Goal: Information Seeking & Learning: Learn about a topic

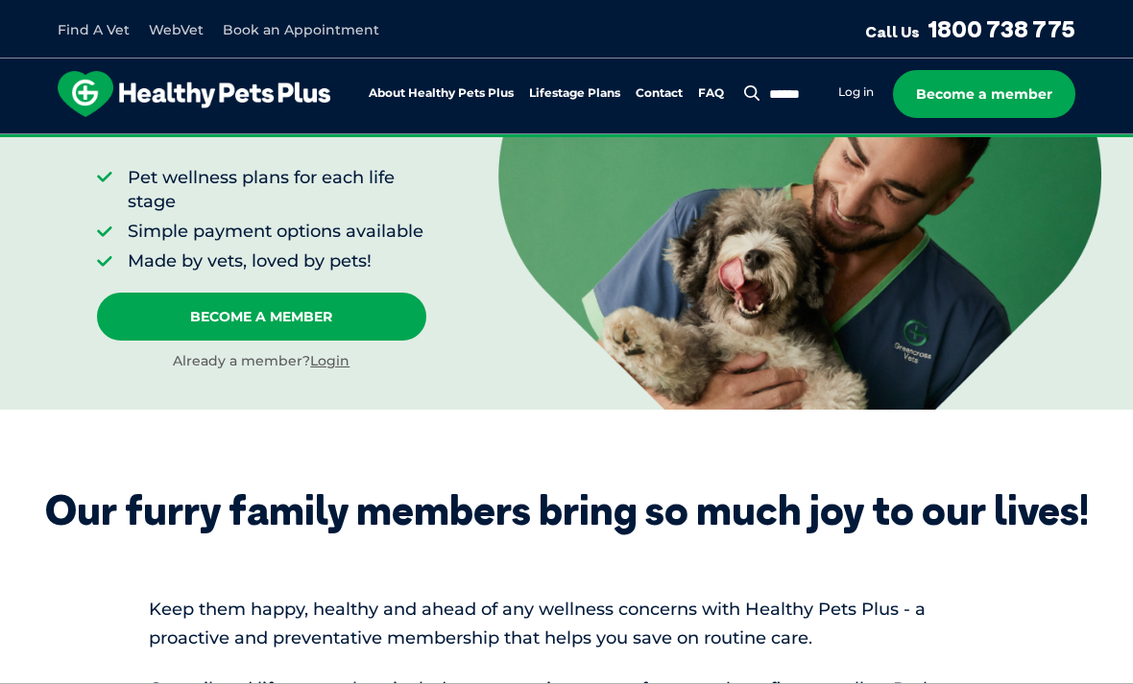
scroll to position [359, 0]
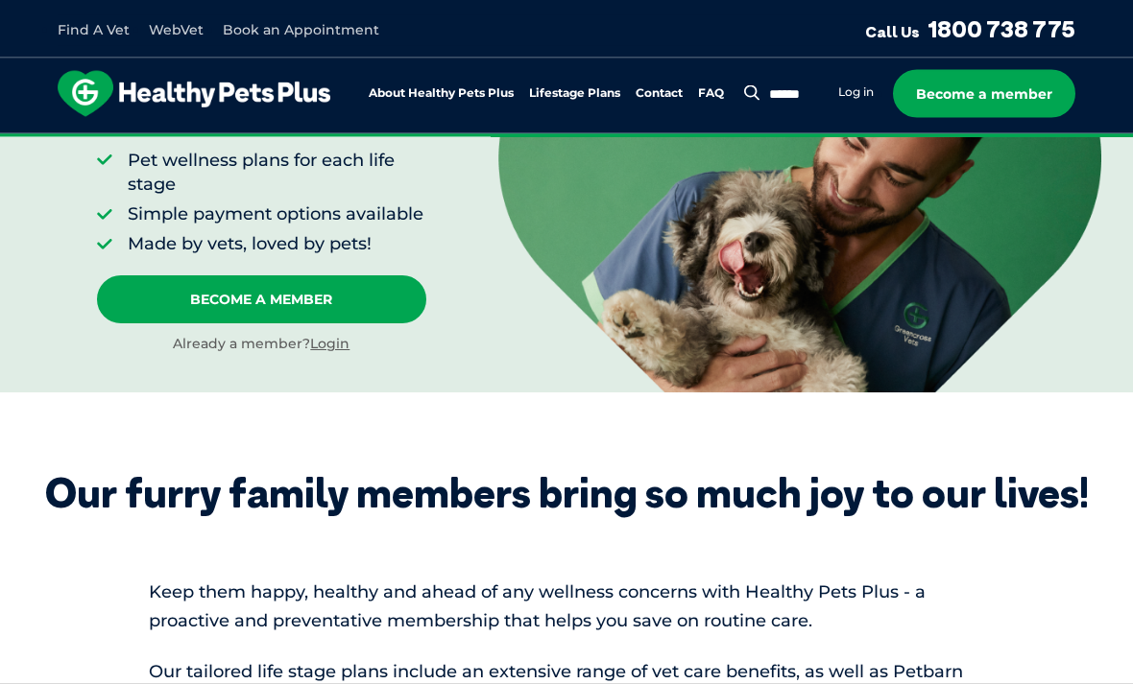
click at [332, 343] on link "Login" at bounding box center [329, 344] width 39 height 17
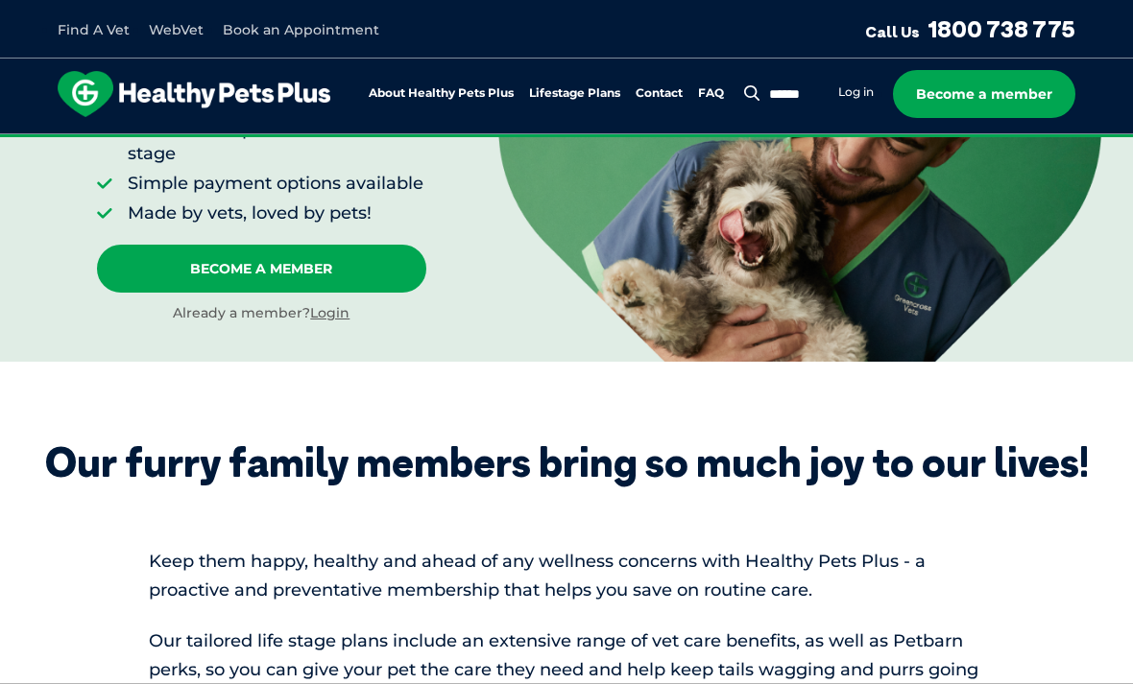
scroll to position [390, 0]
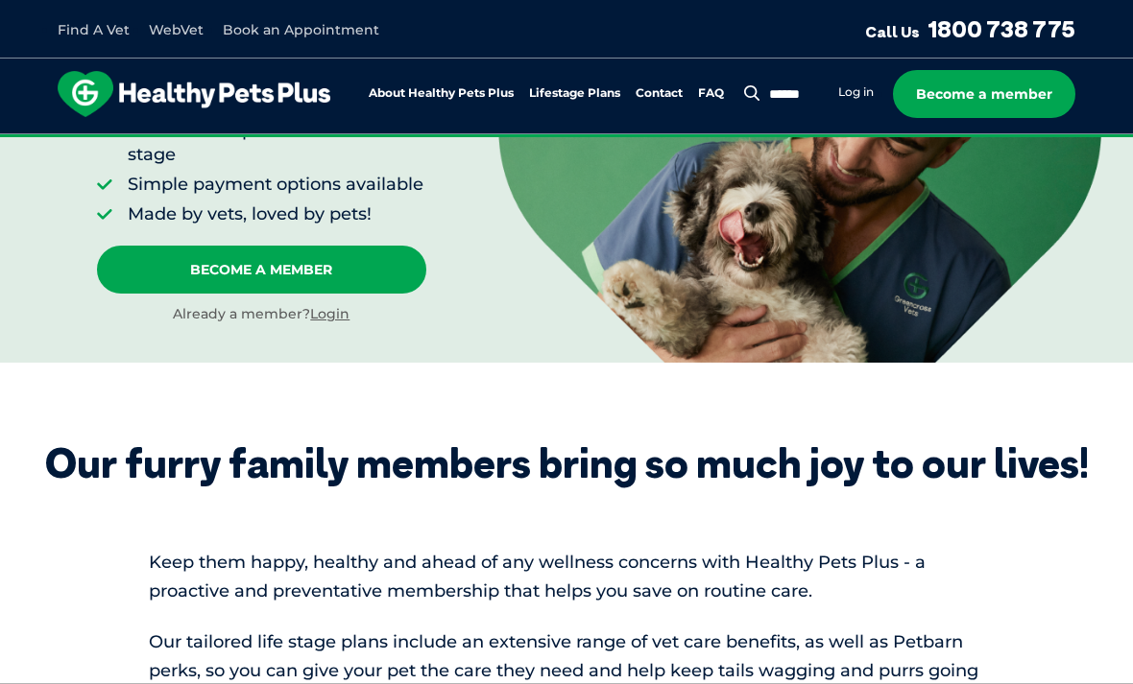
click at [848, 90] on link "Log in" at bounding box center [856, 91] width 36 height 15
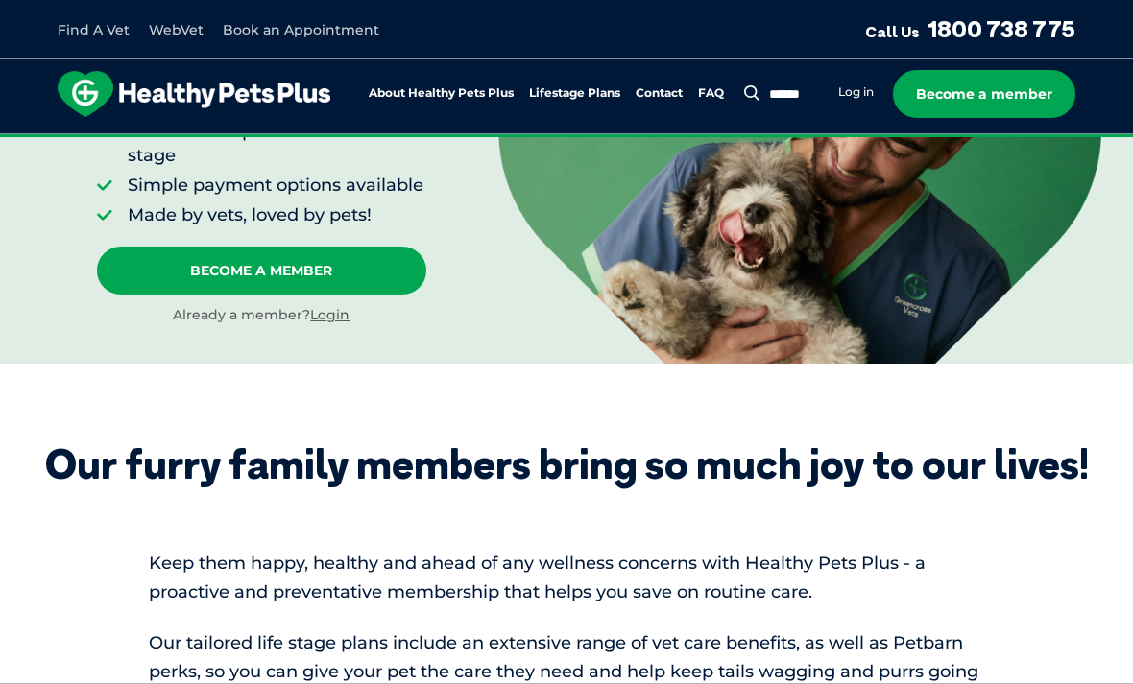
click at [713, 98] on link "FAQ" at bounding box center [711, 93] width 26 height 12
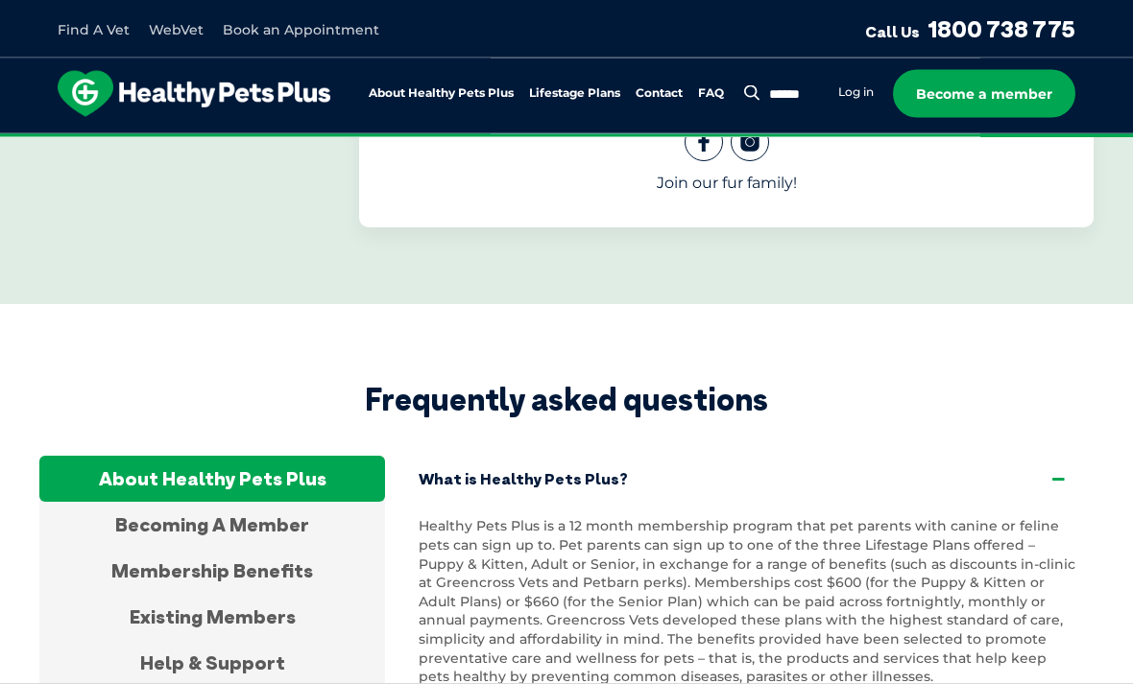
scroll to position [3628, 0]
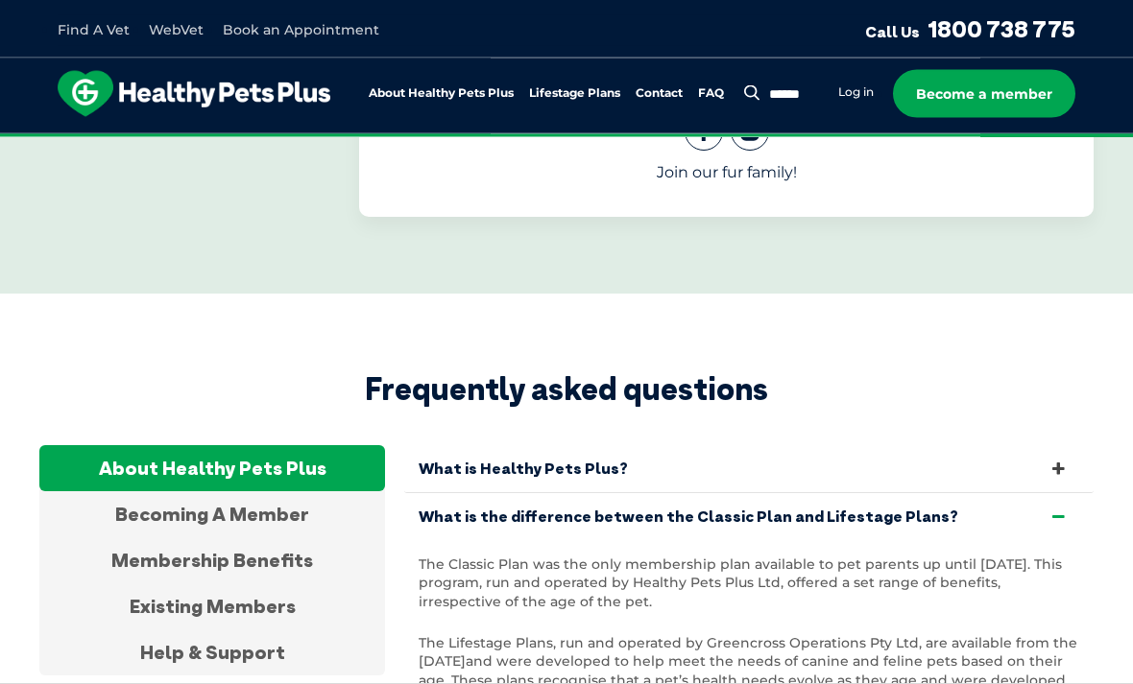
scroll to position [3629, 0]
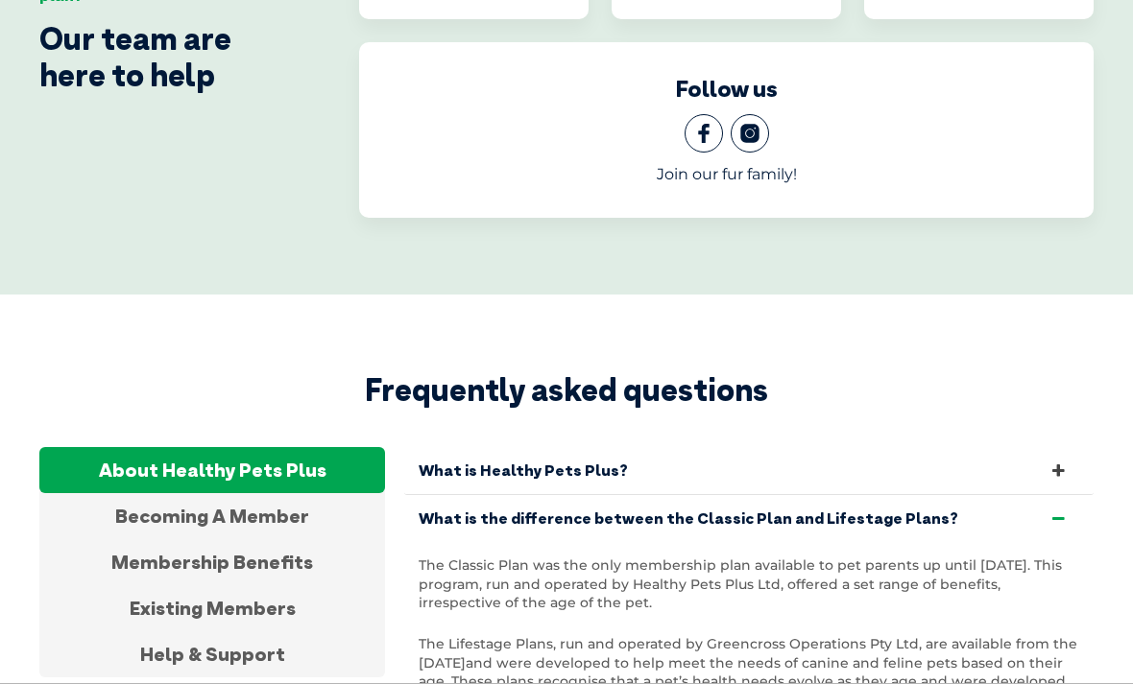
scroll to position [3691, 0]
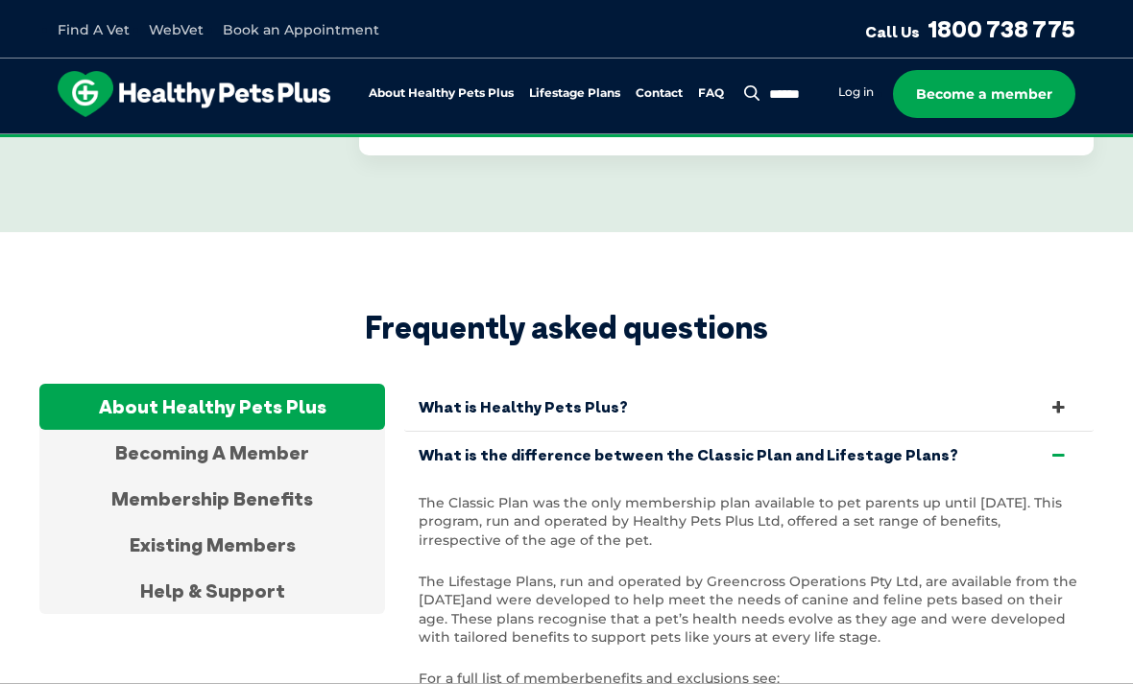
click at [167, 522] on div "Existing Members" at bounding box center [212, 545] width 346 height 46
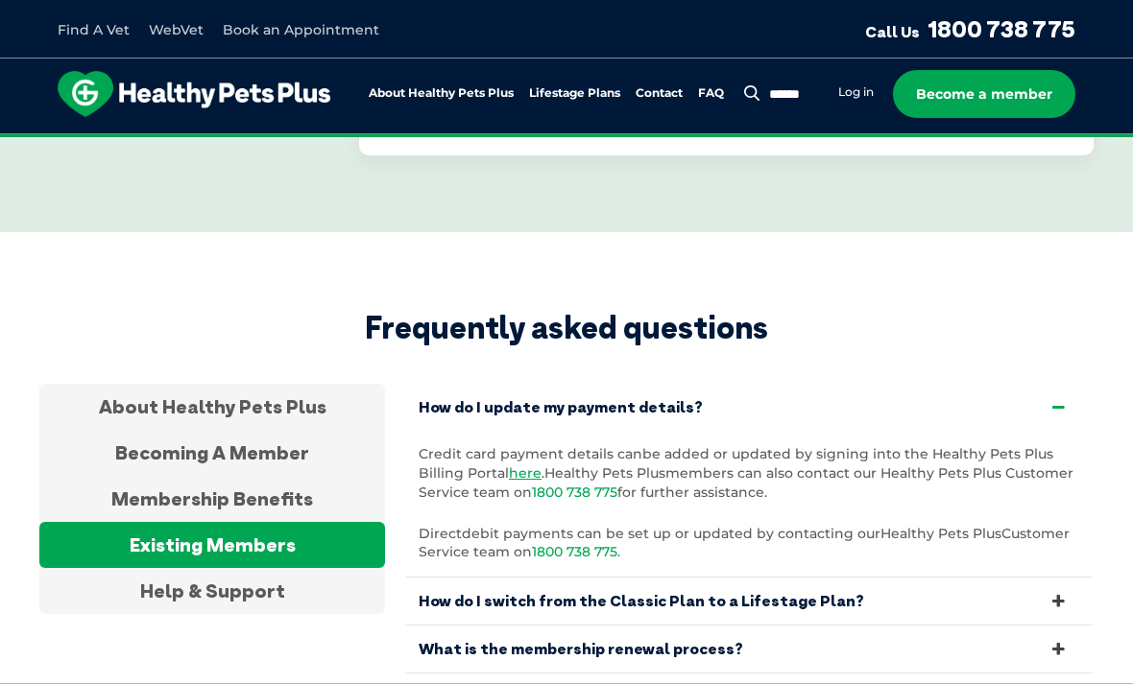
click at [1041, 578] on link "How do I switch from the Classic Plan to a Lifestage Plan?" at bounding box center [748, 601] width 689 height 47
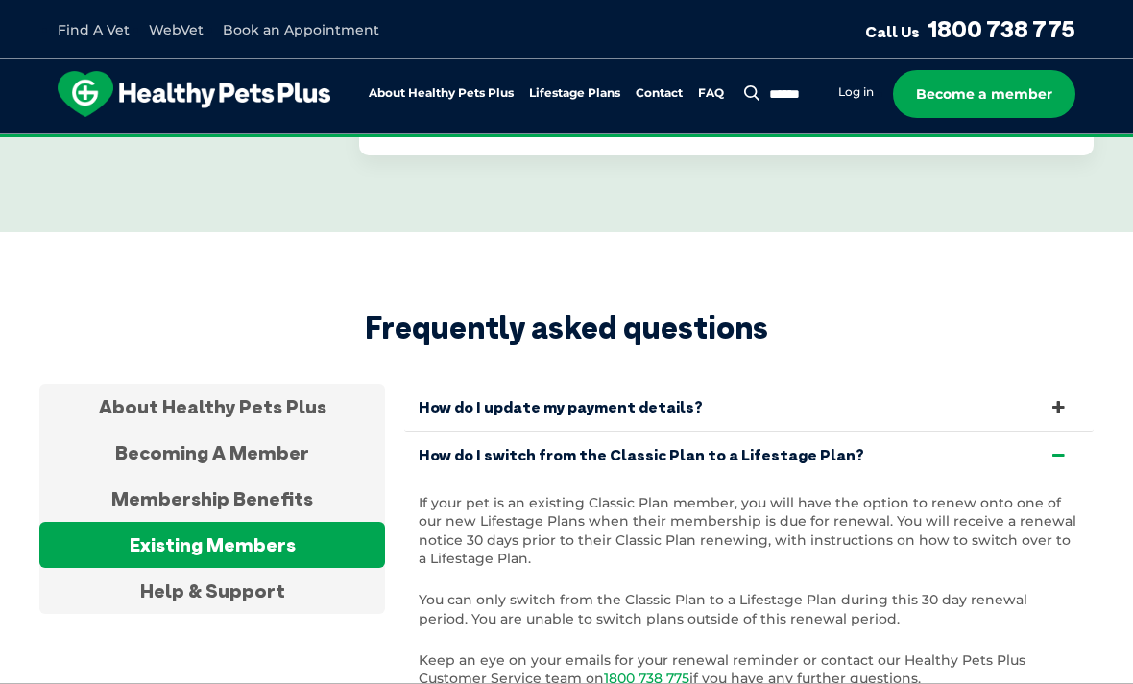
click at [1045, 432] on link "How do I switch from the Classic Plan to a Lifestage Plan?" at bounding box center [748, 455] width 689 height 47
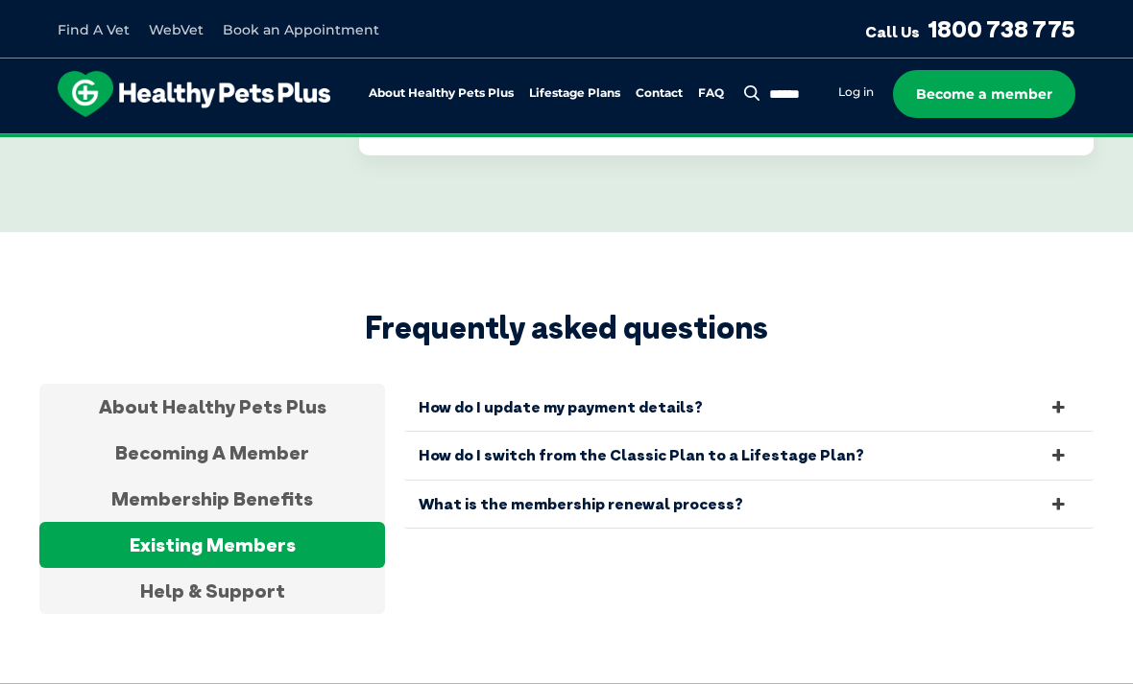
click at [1052, 495] on icon at bounding box center [1058, 504] width 21 height 18
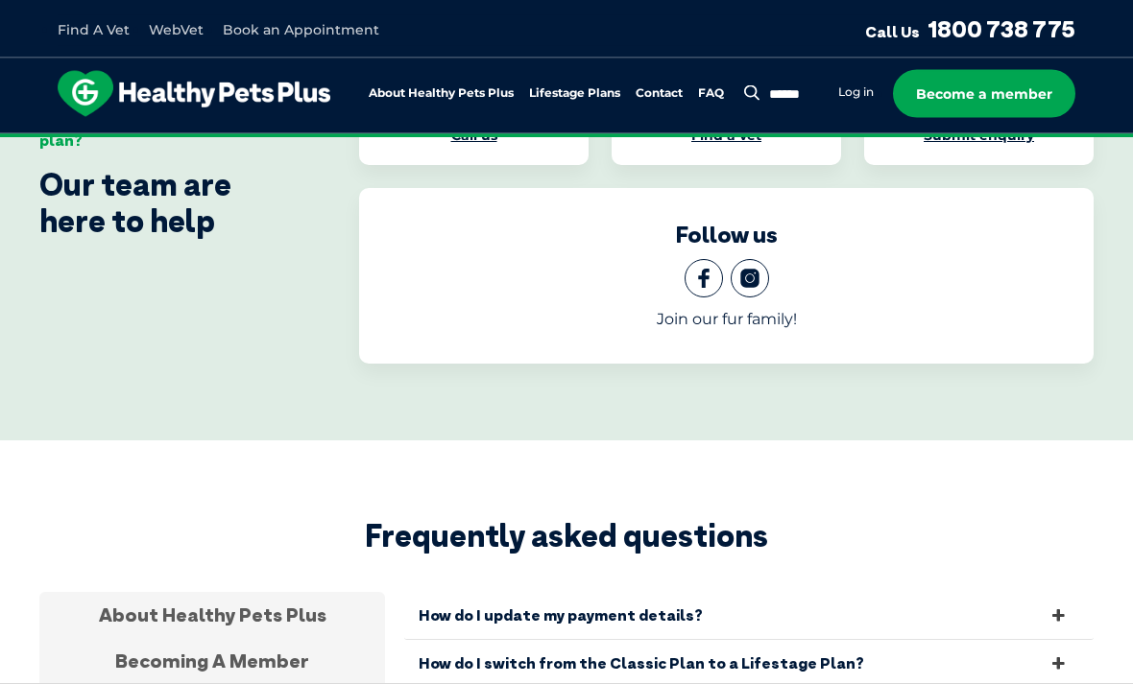
scroll to position [3480, 0]
click at [1054, 657] on icon at bounding box center [1058, 666] width 21 height 18
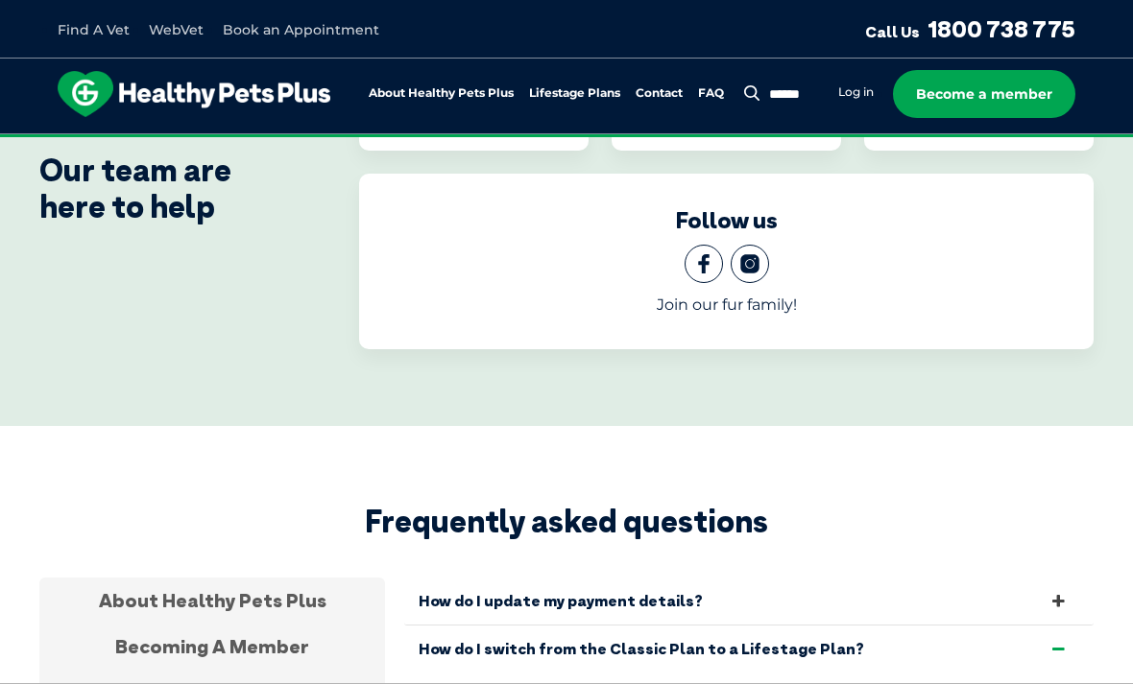
scroll to position [3494, 0]
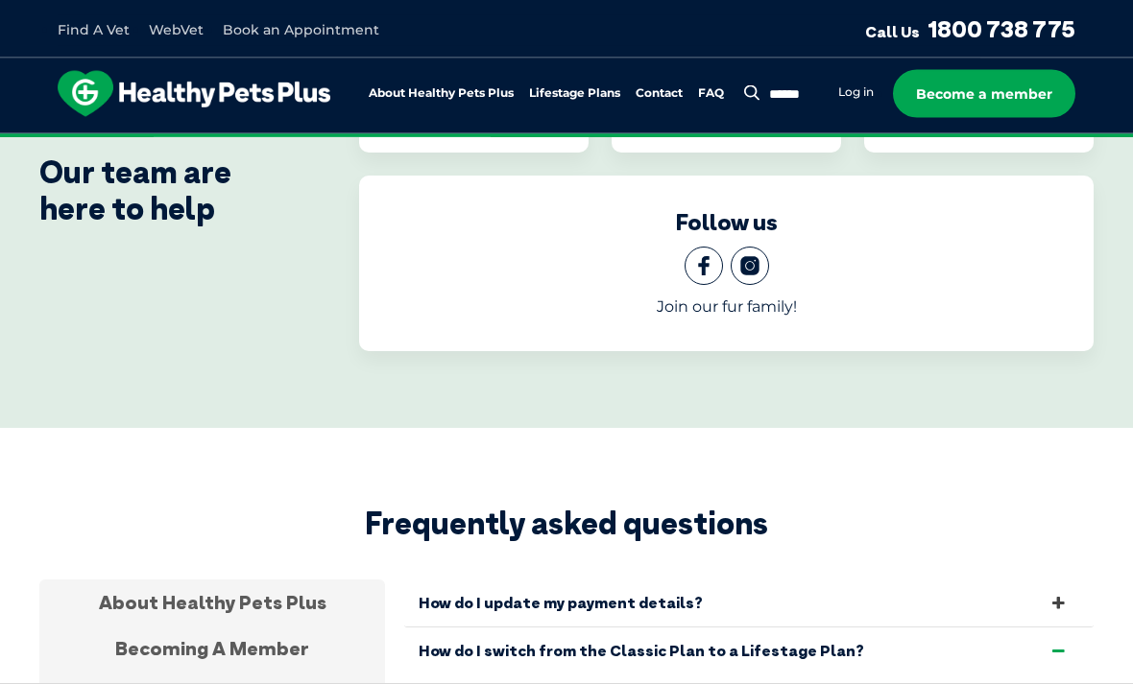
click at [169, 673] on div "Membership Benefits" at bounding box center [212, 696] width 346 height 46
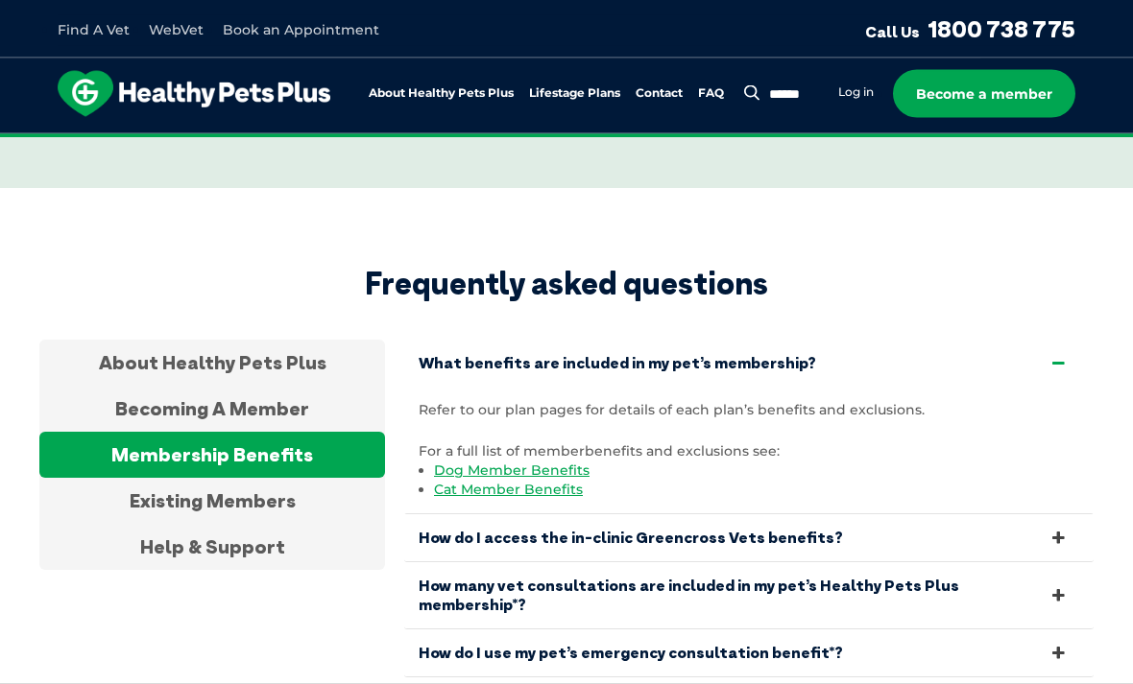
scroll to position [3736, 0]
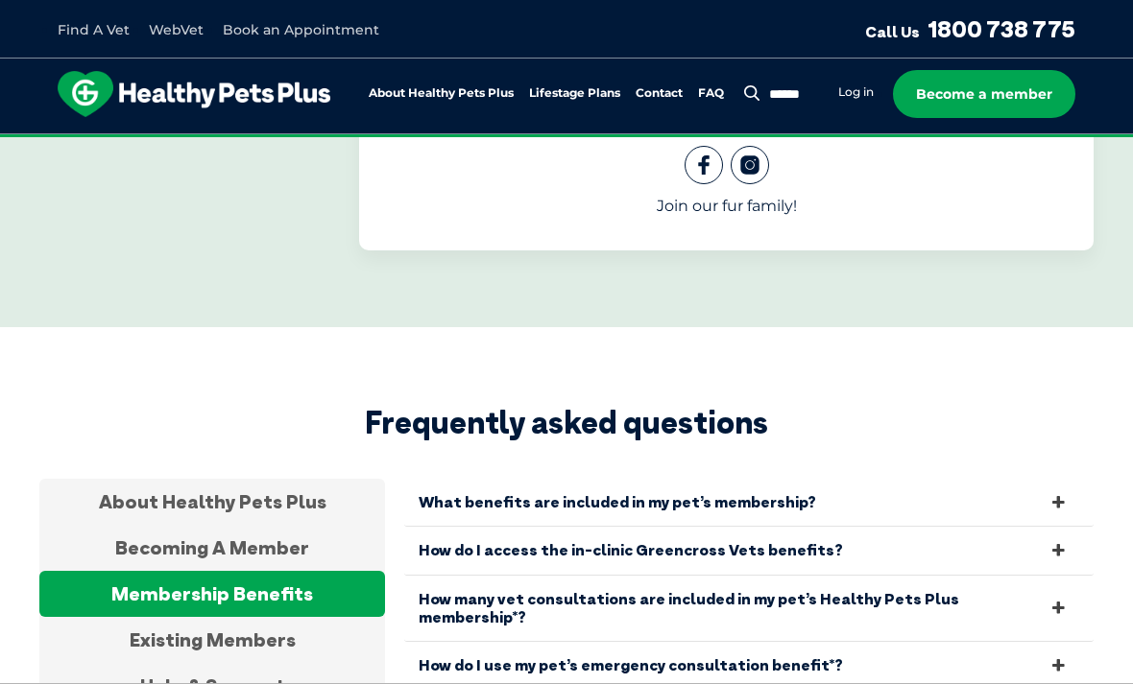
scroll to position [3594, 0]
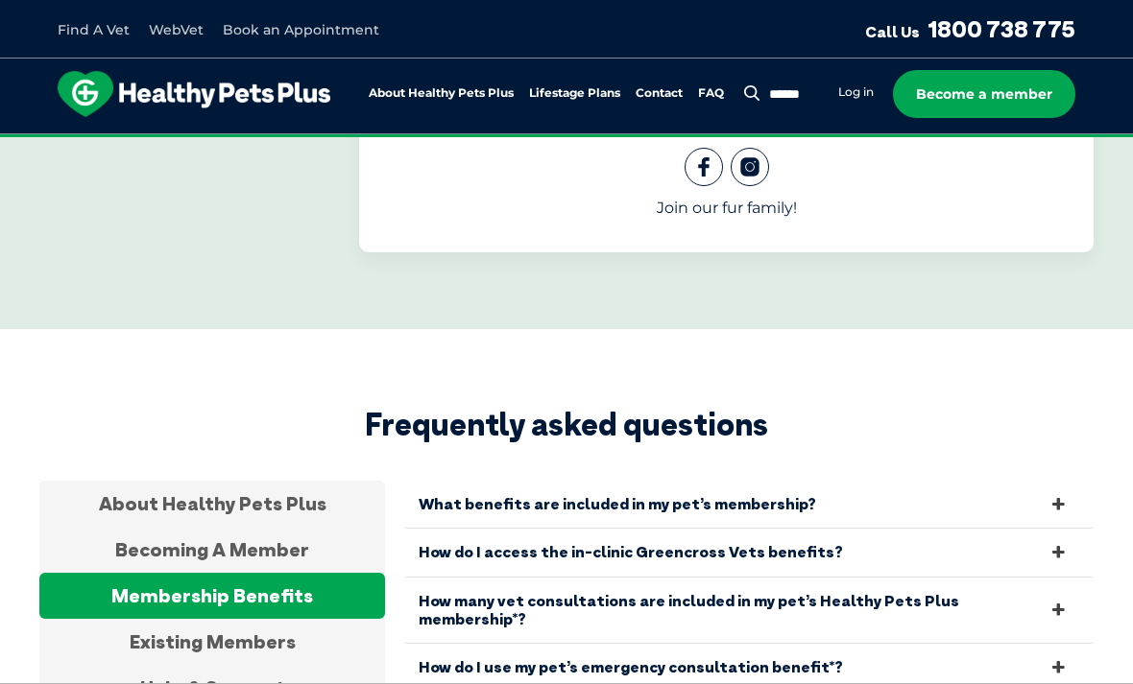
click at [195, 619] on div "Existing Members" at bounding box center [212, 642] width 346 height 46
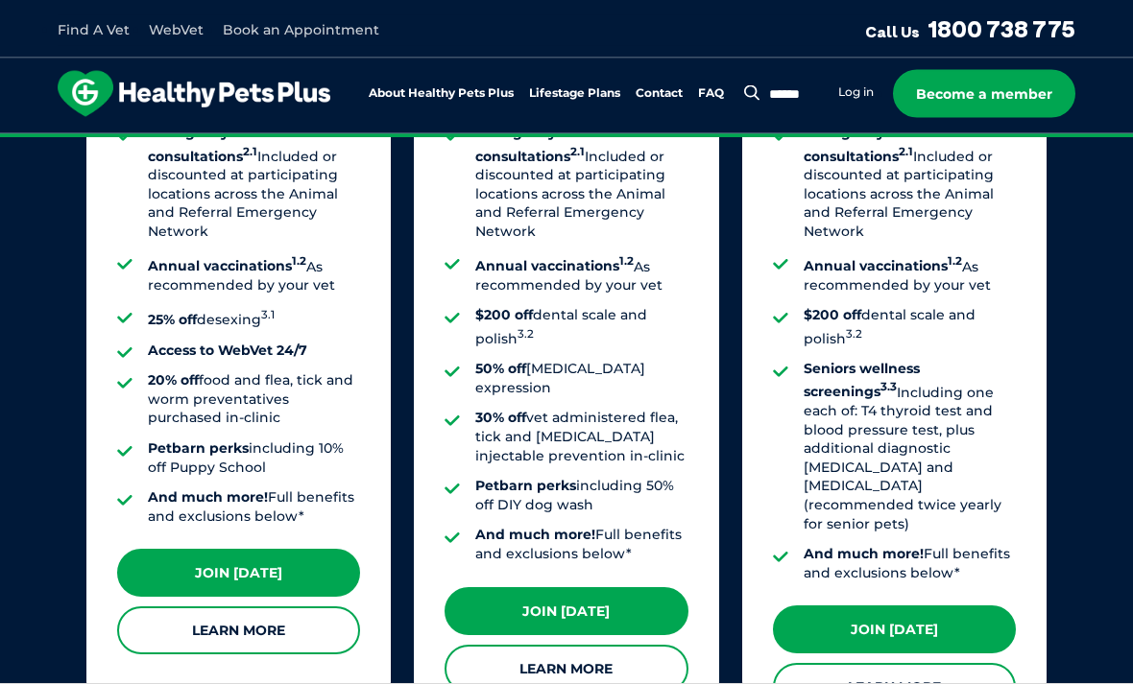
scroll to position [1746, 0]
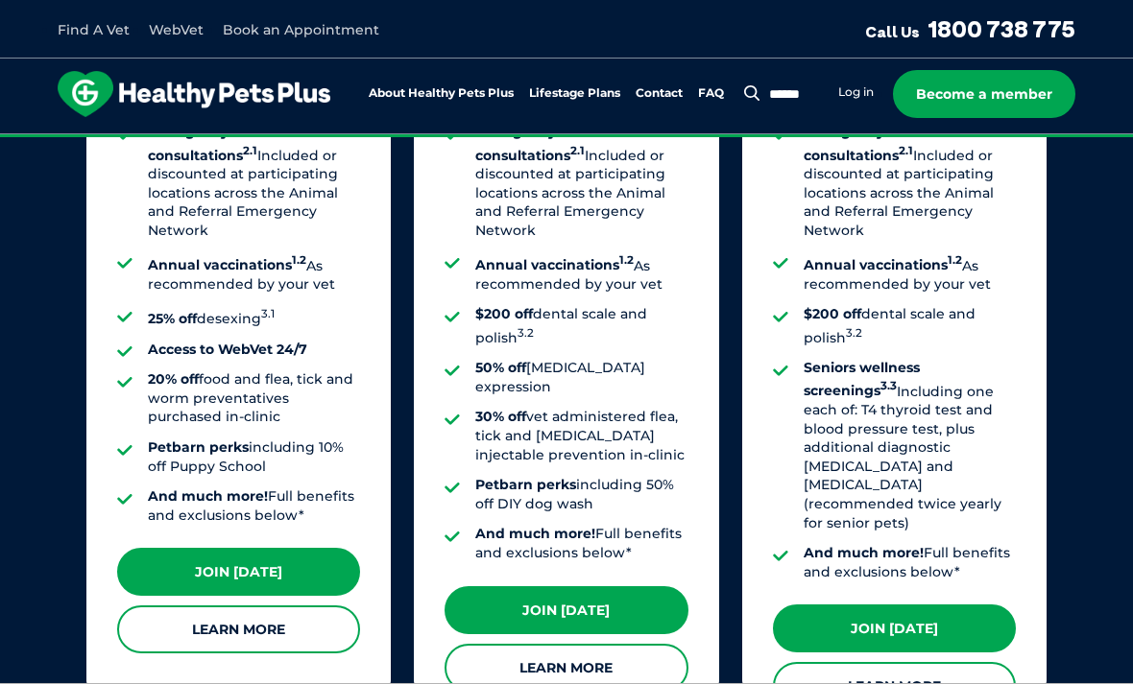
click at [635, 644] on link "Learn More" at bounding box center [565, 668] width 243 height 48
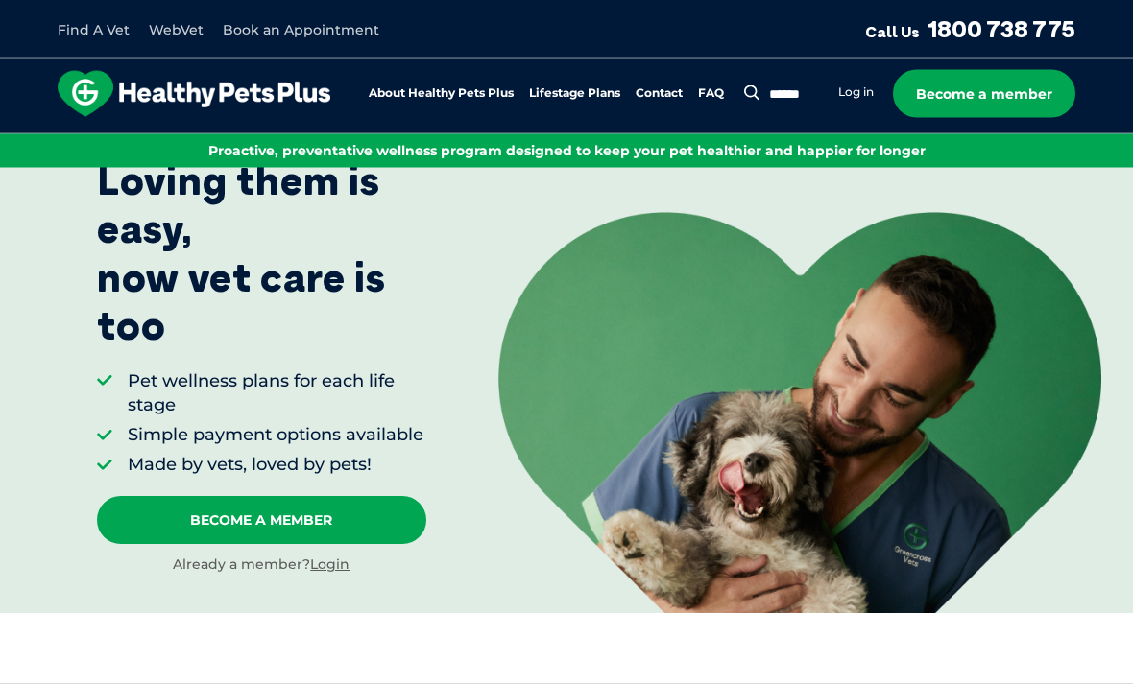
scroll to position [0, 0]
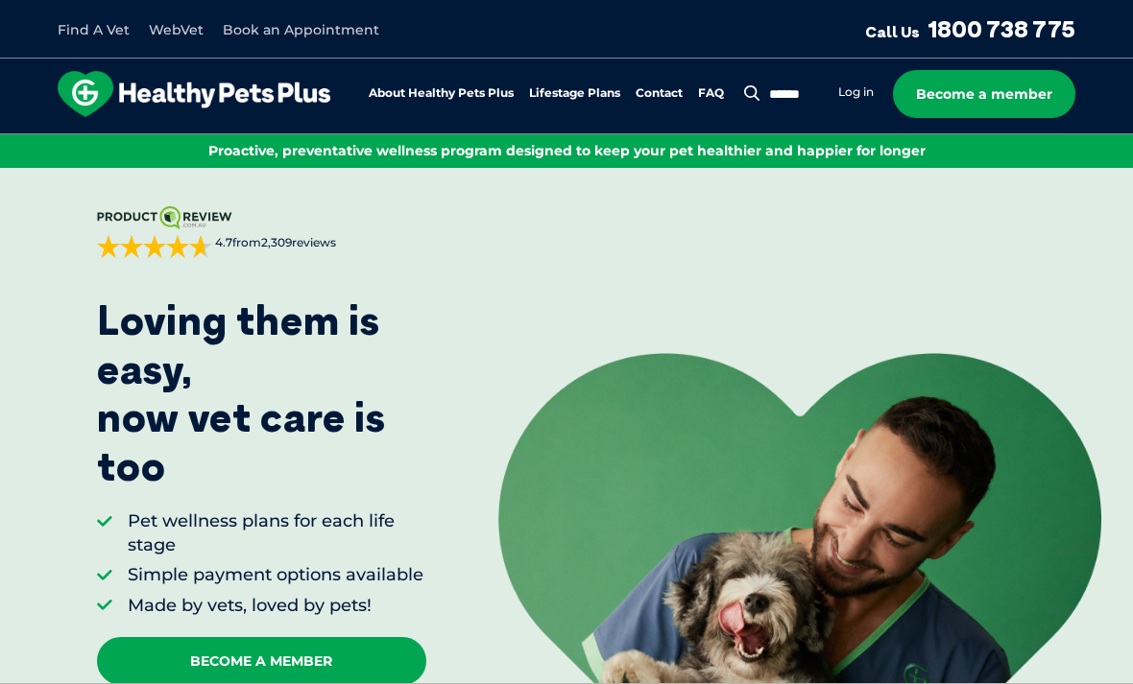
click at [707, 95] on link "FAQ" at bounding box center [711, 93] width 26 height 12
click at [173, 25] on link "WebVet" at bounding box center [176, 29] width 55 height 17
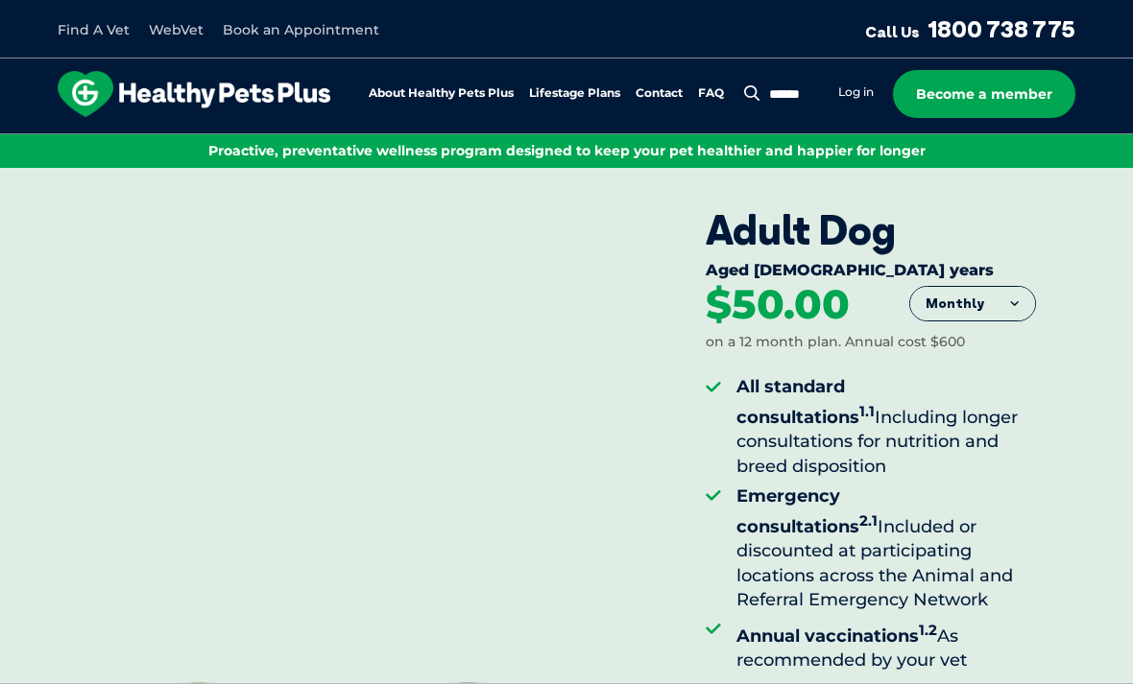
click at [997, 301] on button "Monthly" at bounding box center [972, 304] width 125 height 35
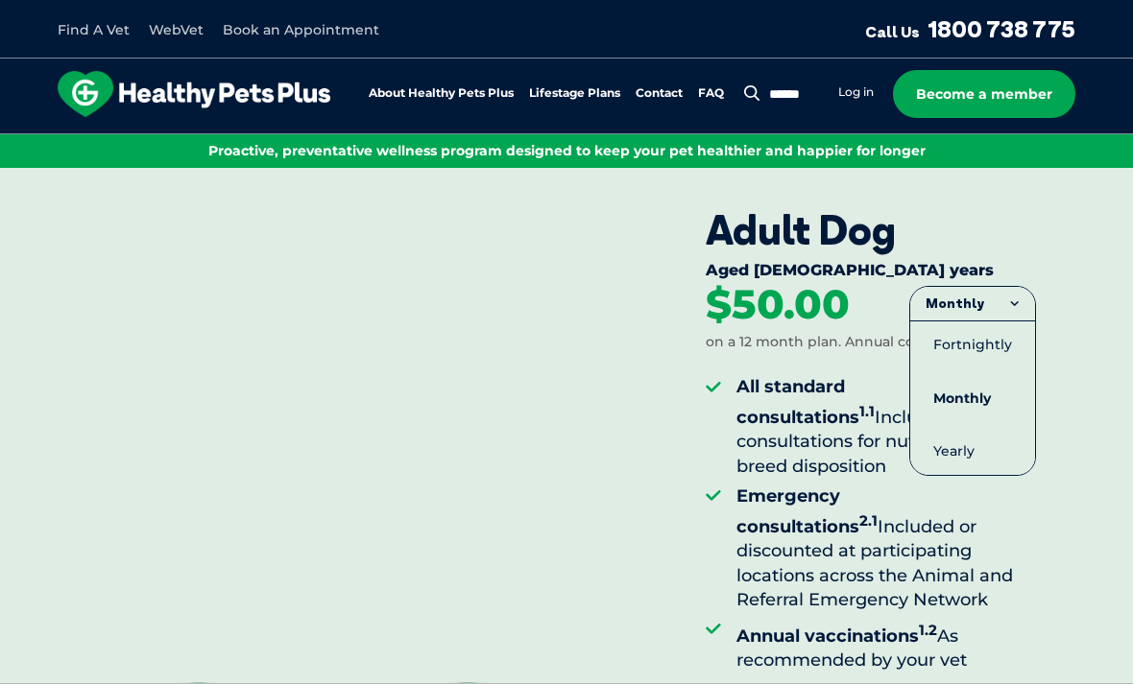
click at [987, 341] on li "Fortnightly" at bounding box center [972, 345] width 125 height 48
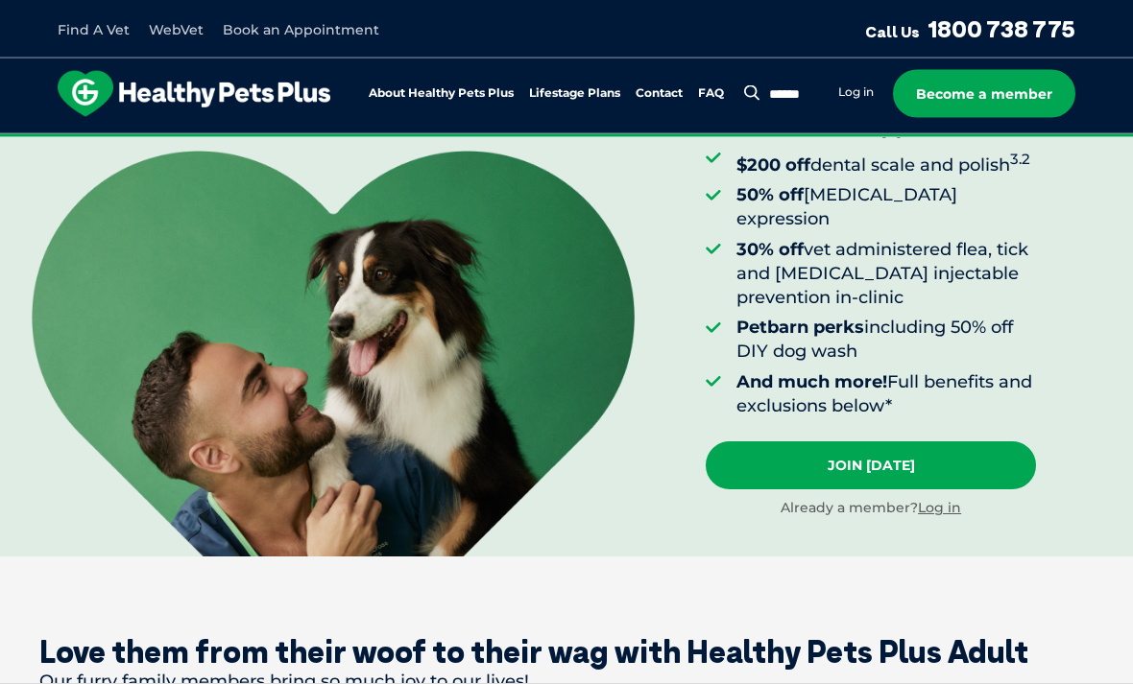
scroll to position [531, 0]
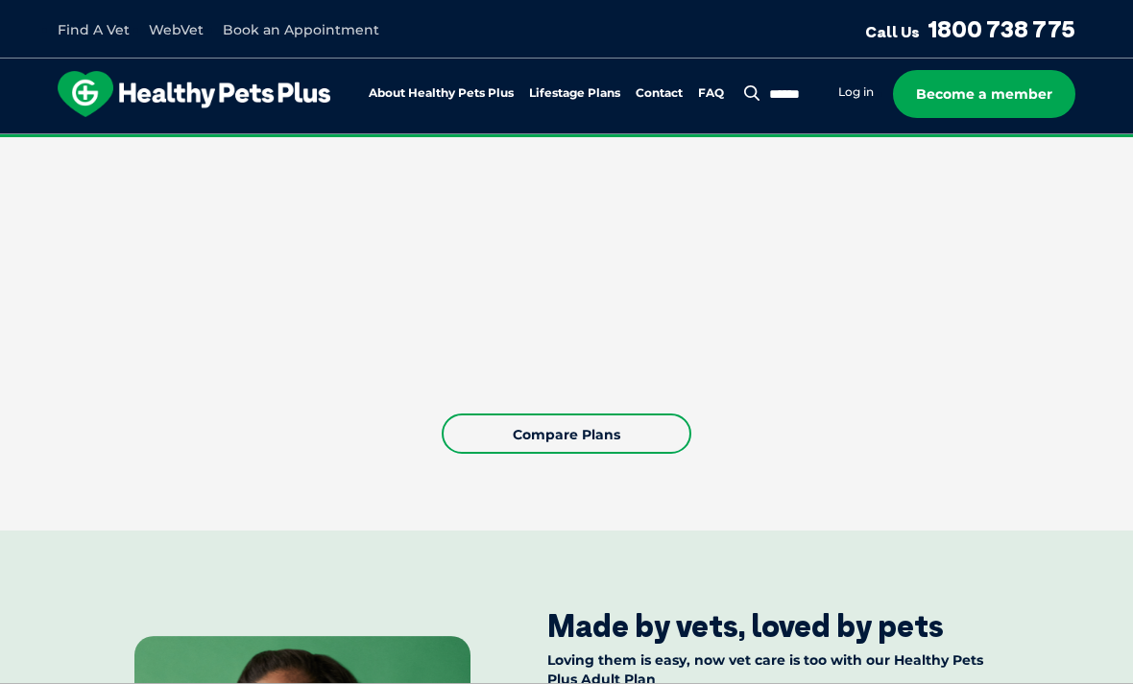
click at [640, 414] on link "Compare Plans" at bounding box center [567, 434] width 250 height 40
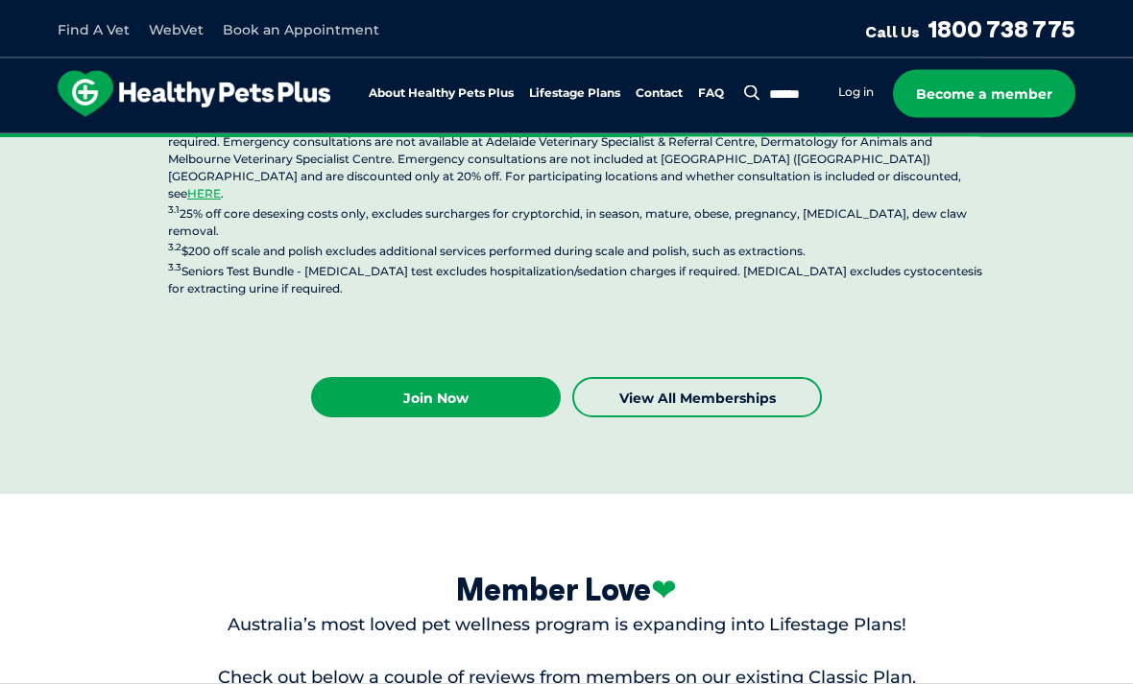
scroll to position [5366, 0]
click at [765, 377] on link "View all Memberships" at bounding box center [697, 397] width 250 height 40
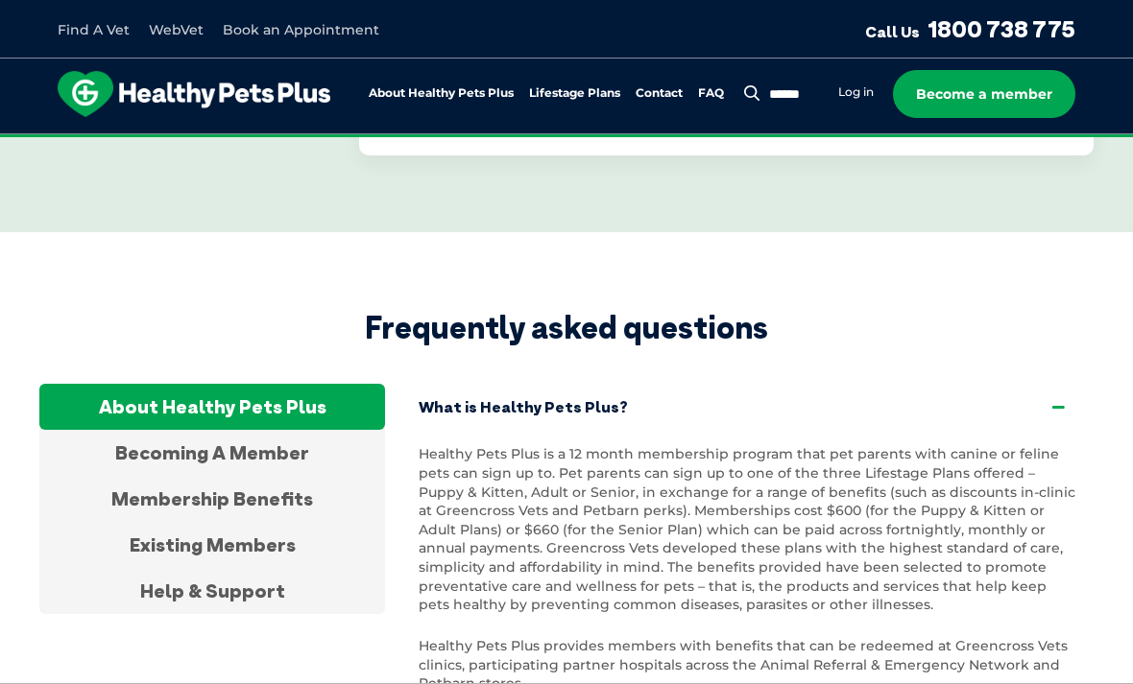
scroll to position [2498, 0]
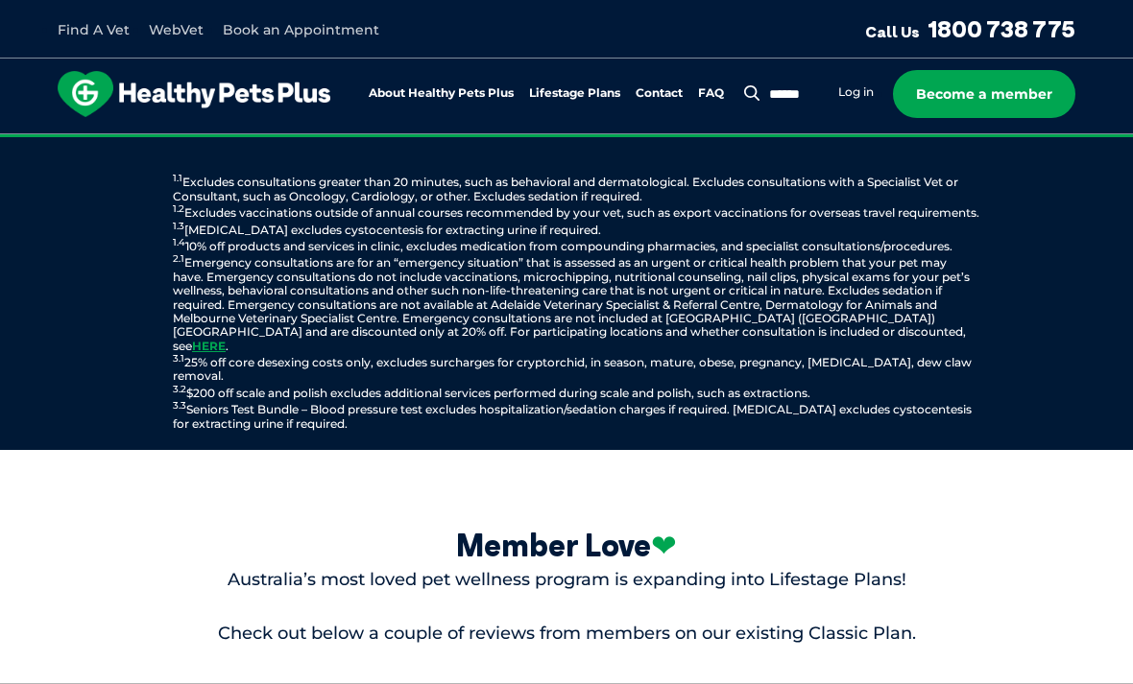
click at [854, 89] on link "Log in" at bounding box center [856, 91] width 36 height 15
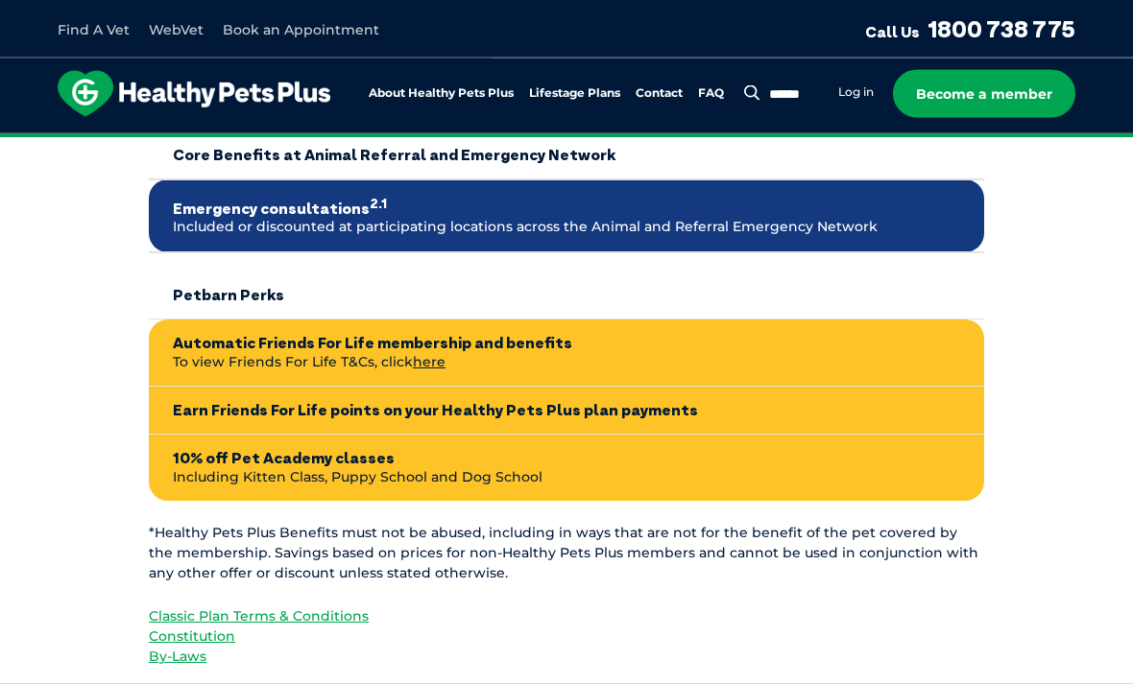
scroll to position [1372, 0]
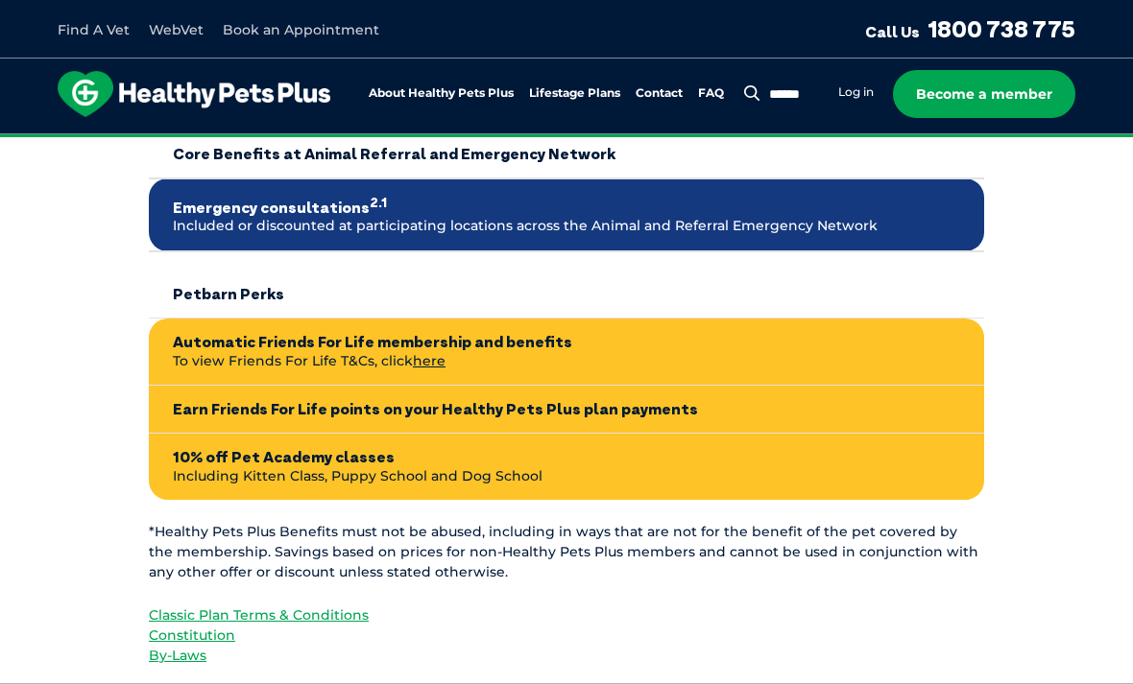
click at [203, 202] on strong "Emergency consultations 2.1" at bounding box center [566, 206] width 787 height 24
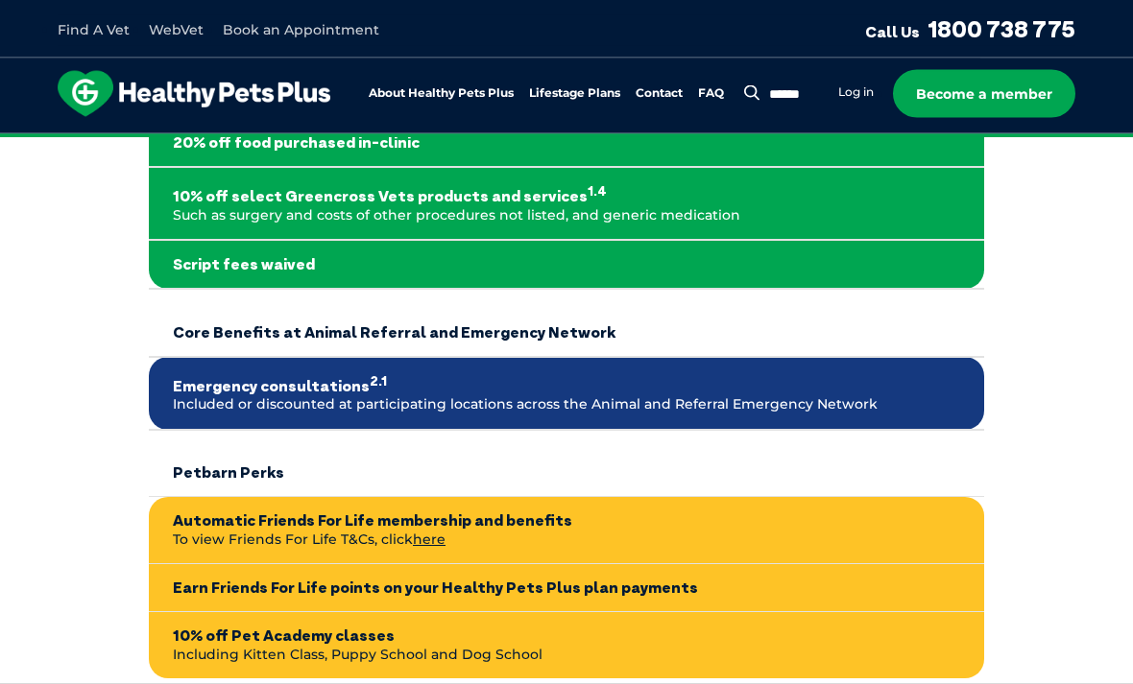
scroll to position [1193, 0]
click at [98, 21] on link "Find A Vet" at bounding box center [94, 29] width 72 height 17
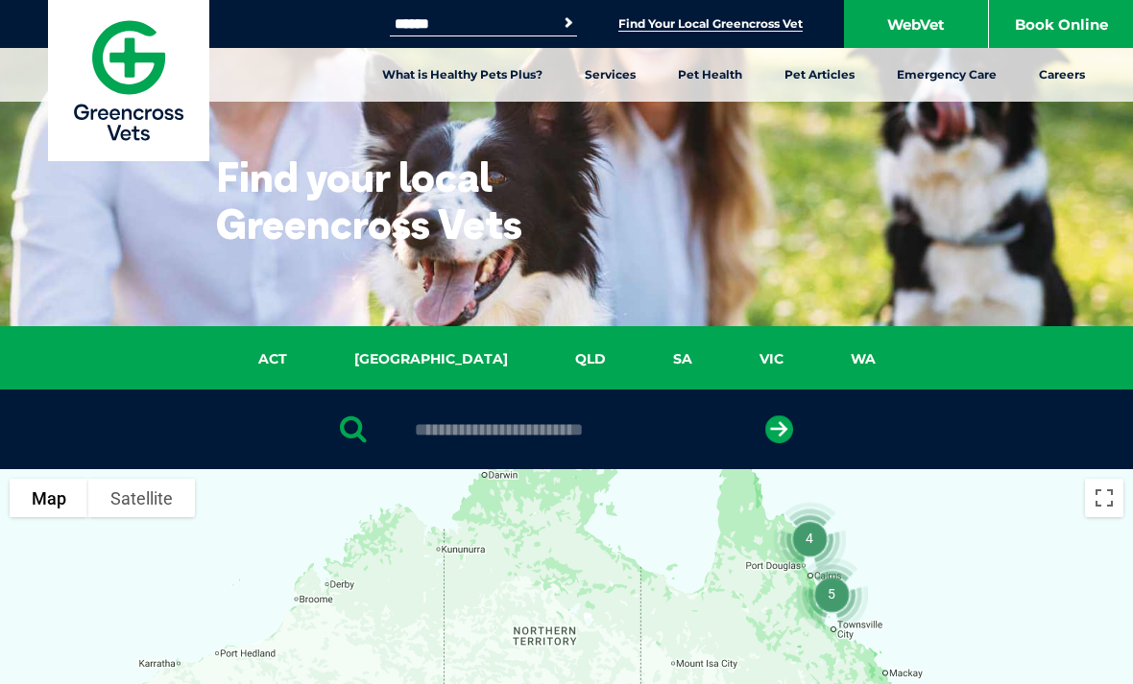
click at [541, 357] on link "QLD" at bounding box center [590, 359] width 98 height 22
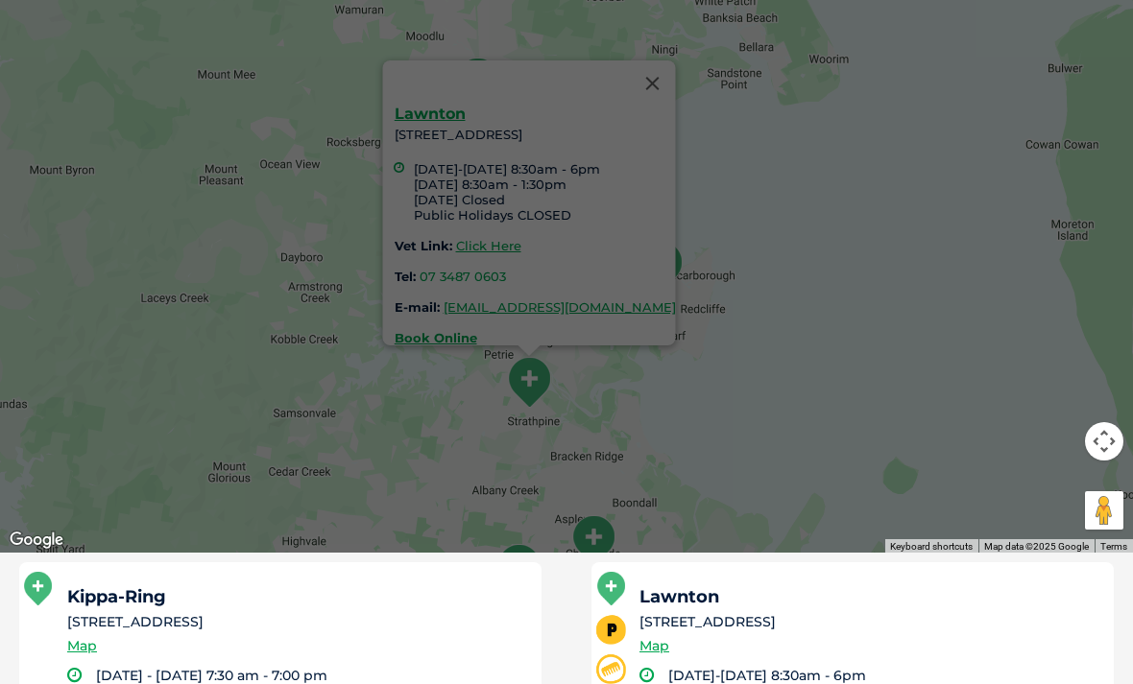
scroll to position [655, 0]
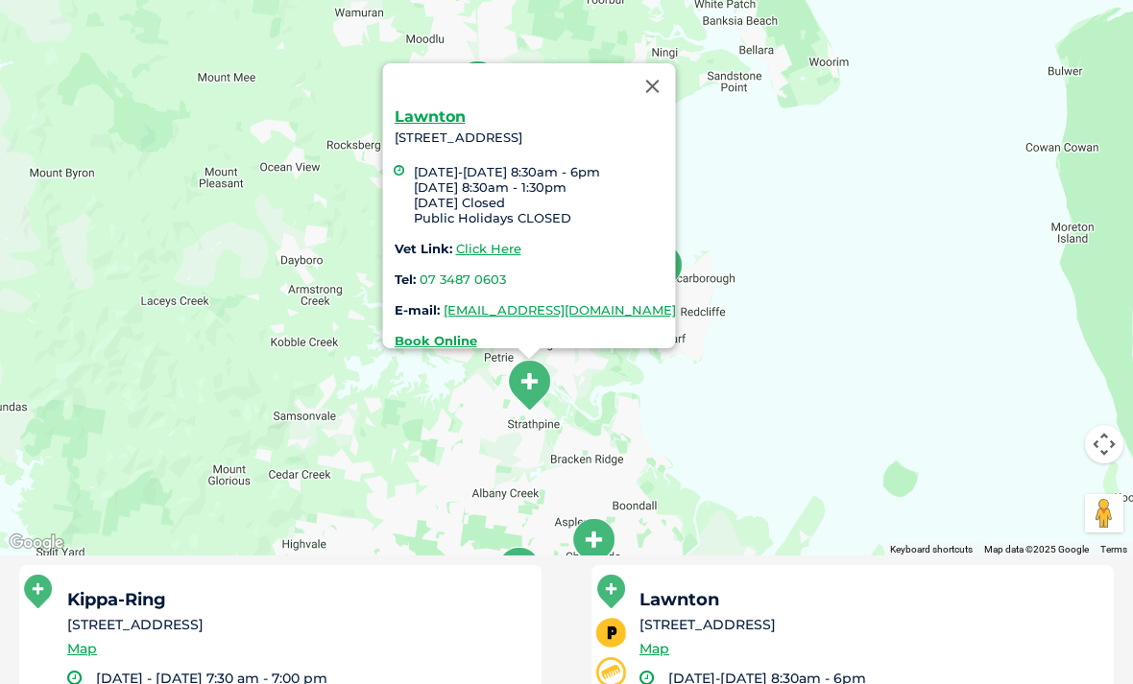
click at [676, 63] on button "Close" at bounding box center [653, 86] width 46 height 46
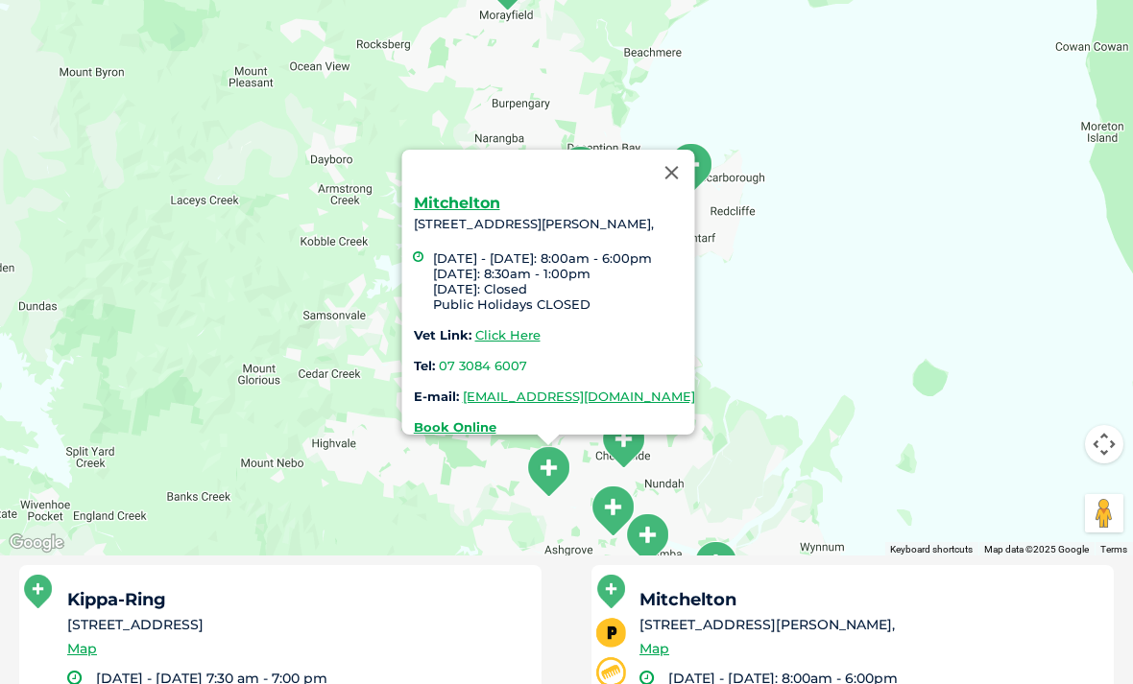
click at [695, 156] on button "Close" at bounding box center [672, 173] width 46 height 46
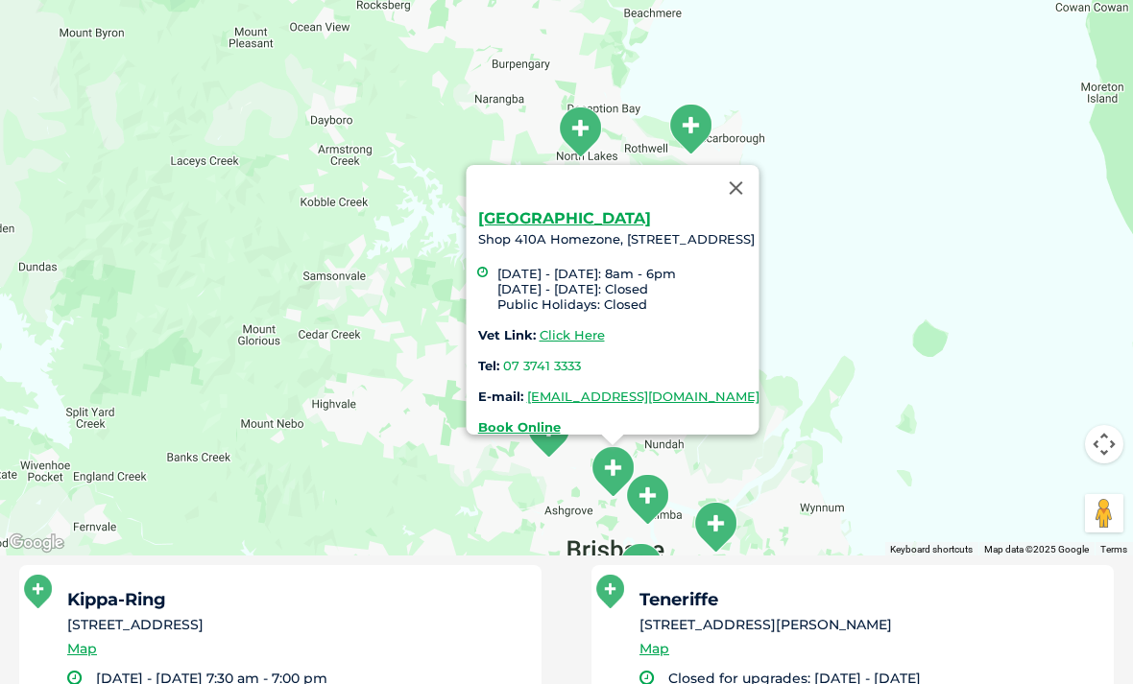
click at [759, 168] on button "Close" at bounding box center [736, 188] width 46 height 46
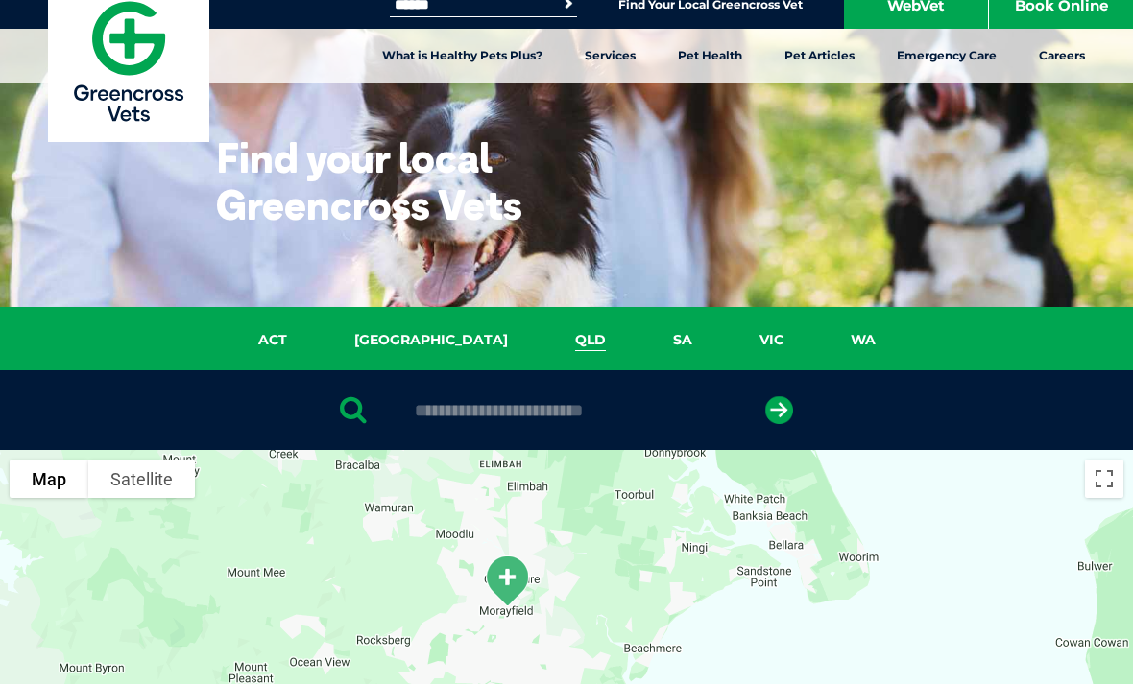
scroll to position [0, 0]
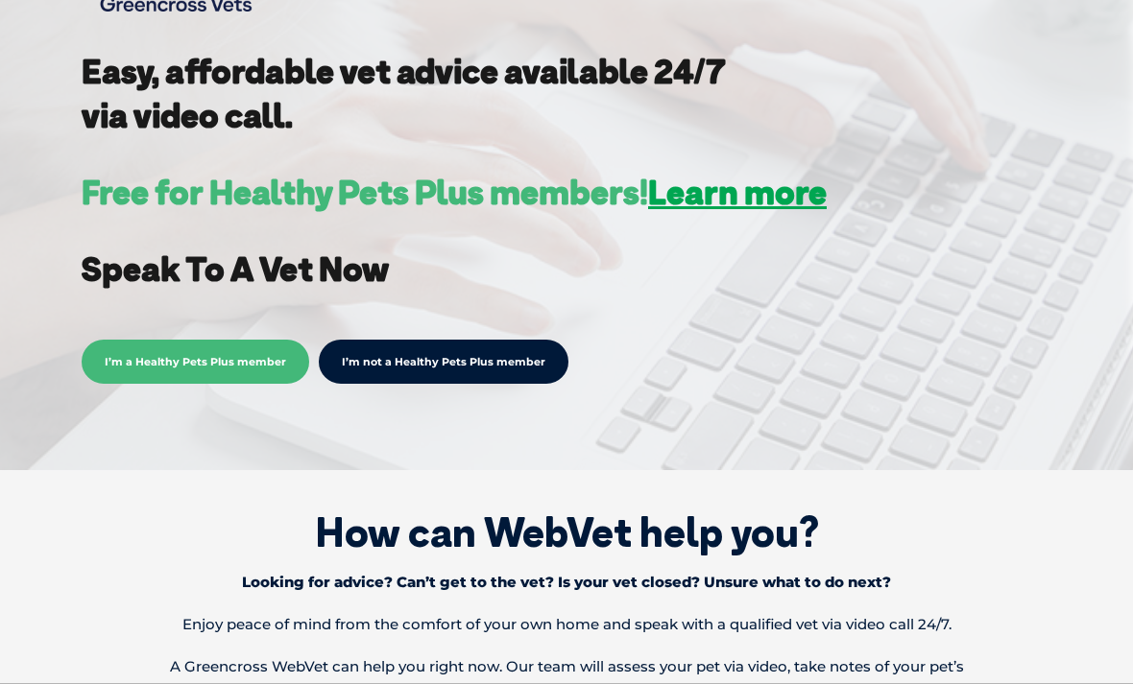
click at [204, 346] on span "I’m a Healthy Pets Plus member" at bounding box center [195, 362] width 227 height 44
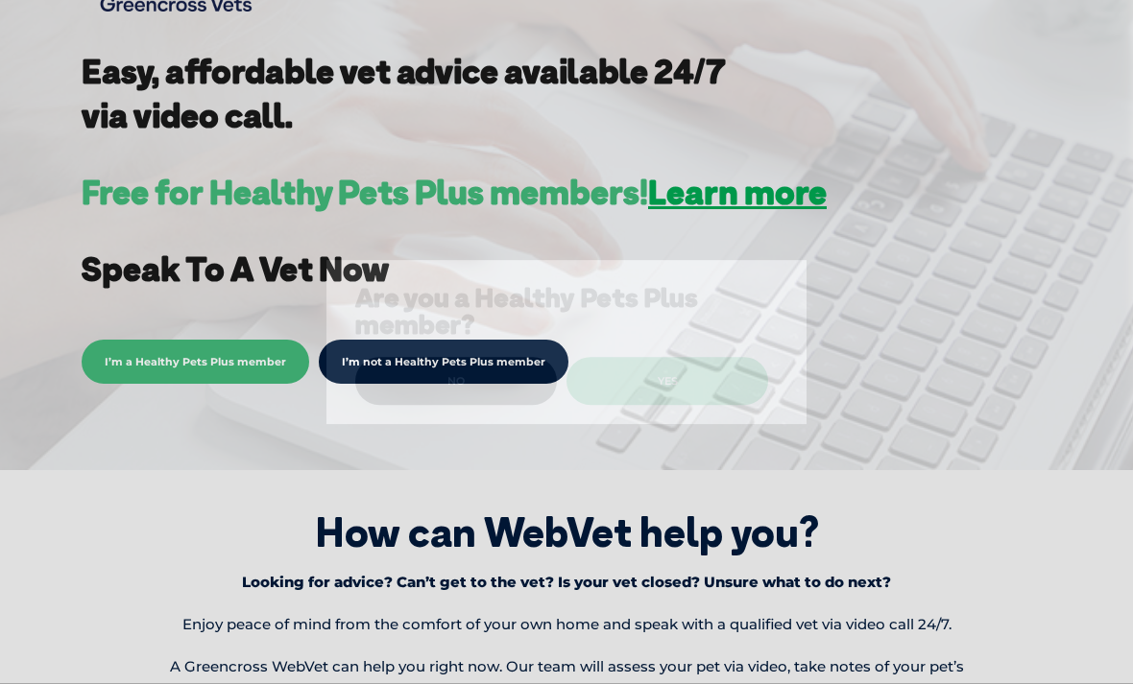
scroll to position [537, 0]
